Goal: Use online tool/utility: Utilize a website feature to perform a specific function

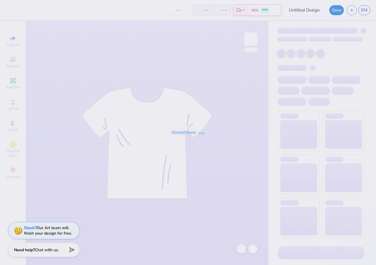
type input "Victory Formal Tri Delta"
type input "12"
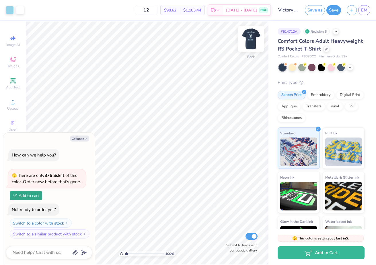
click at [248, 45] on img at bounding box center [250, 39] width 23 height 23
type textarea "x"
type input "4.53"
type input "7.36"
type input "6.04"
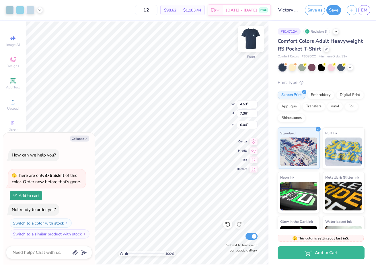
type textarea "x"
type input "4.88"
type input "7.92"
type textarea "x"
type input "6.05"
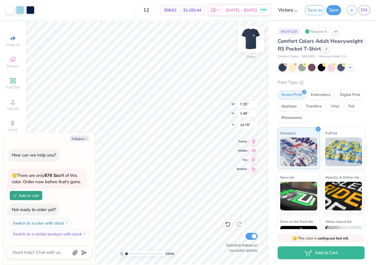
type input "1.23"
type textarea "x"
type input "14.45"
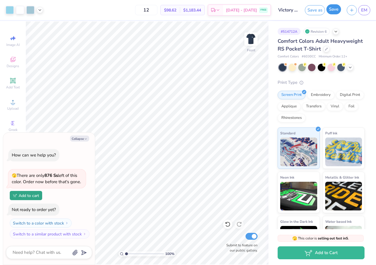
click at [309, 11] on button "Save" at bounding box center [333, 9] width 15 height 10
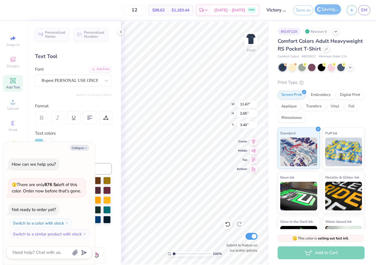
type textarea "x"
type input "3.86"
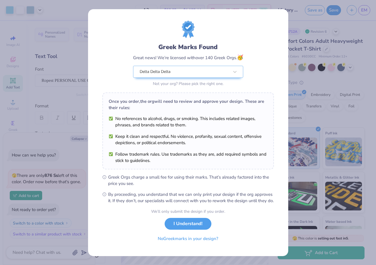
type textarea "x"
